Goal: Information Seeking & Learning: Learn about a topic

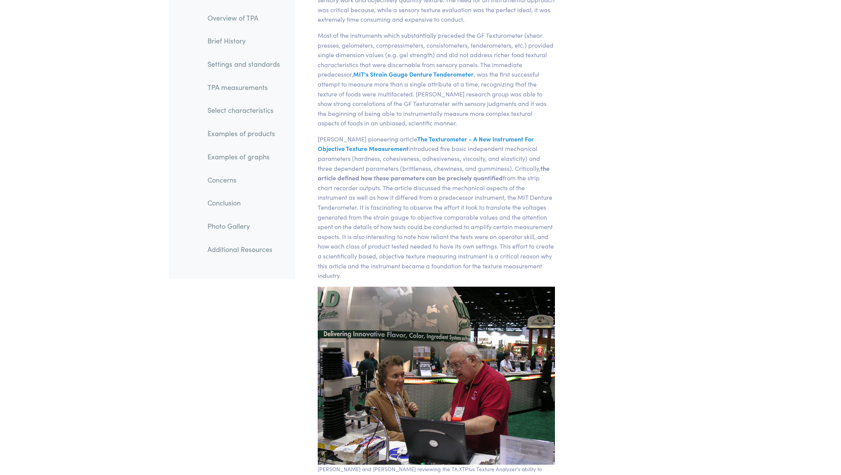
scroll to position [695, 0]
click at [267, 130] on link "Examples of products" at bounding box center [243, 134] width 85 height 18
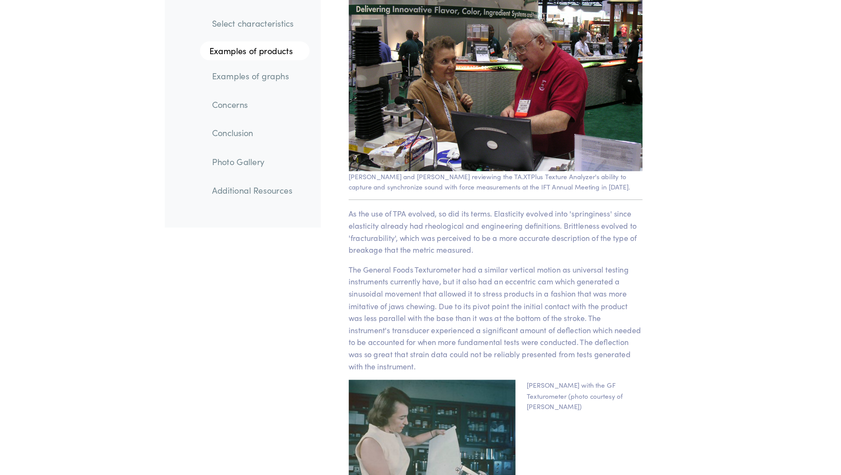
scroll to position [1184, 0]
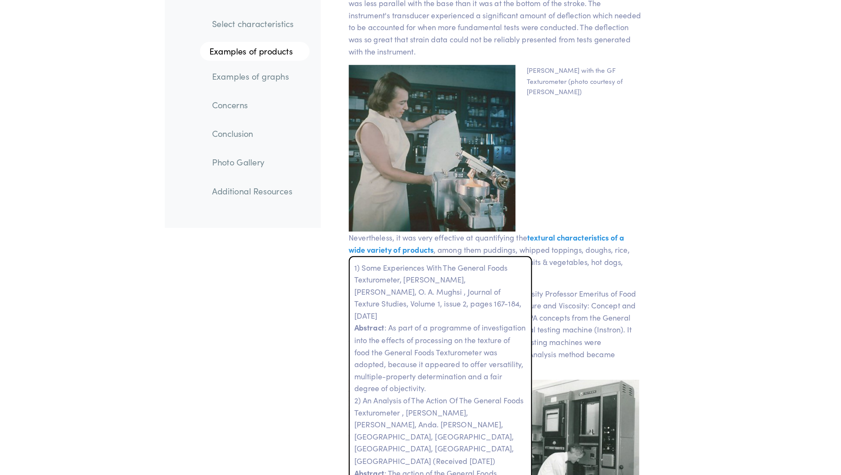
click at [503, 279] on span "textural characteristics of a wide variety of products" at bounding box center [429, 288] width 223 height 18
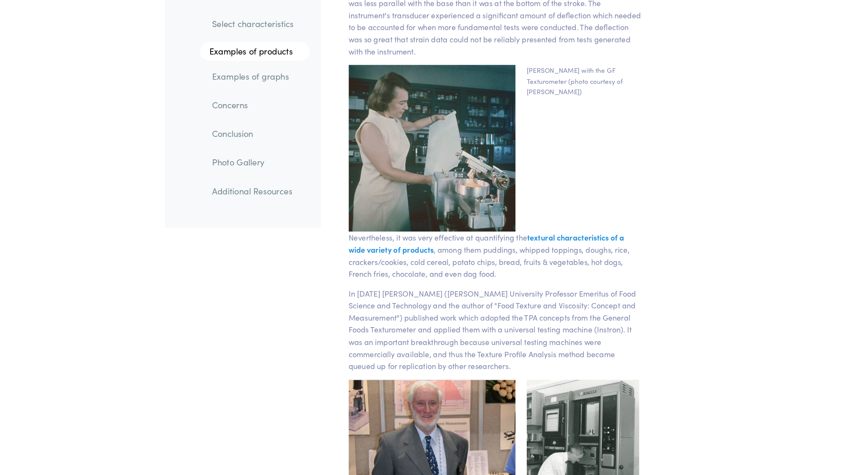
click at [513, 303] on p "Nevertheless, it was very effective at quantifying the textural characteristics…" at bounding box center [437, 297] width 238 height 39
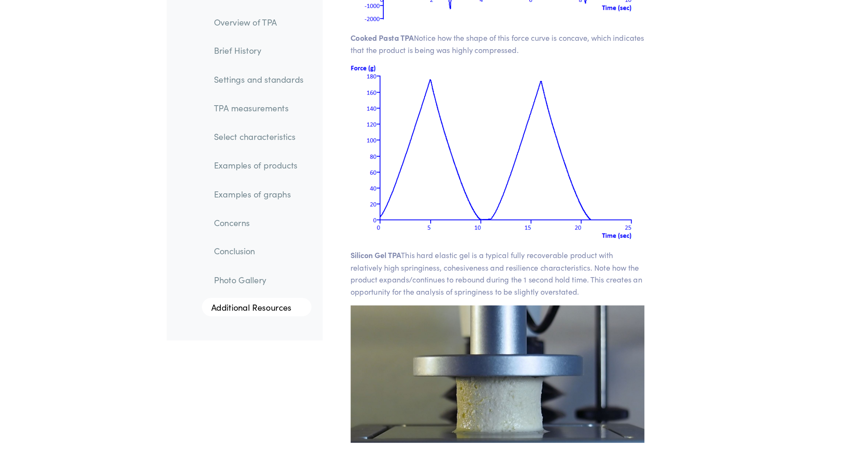
scroll to position [10621, 0]
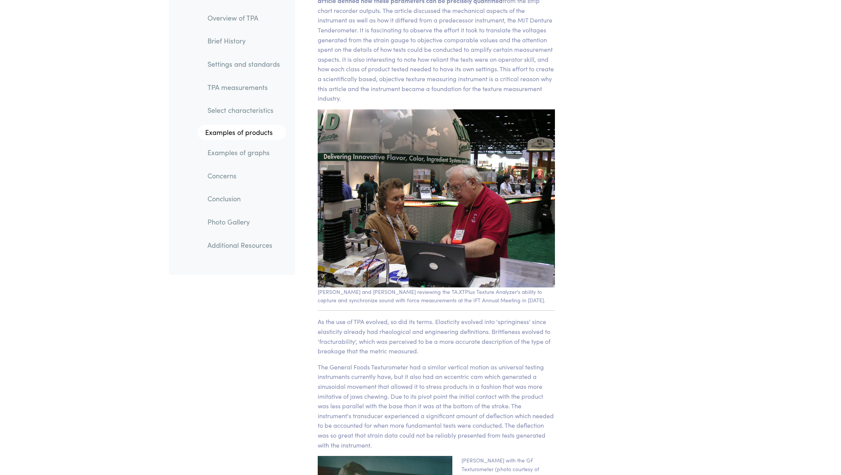
scroll to position [695, 0]
